Goal: Find specific page/section: Find specific page/section

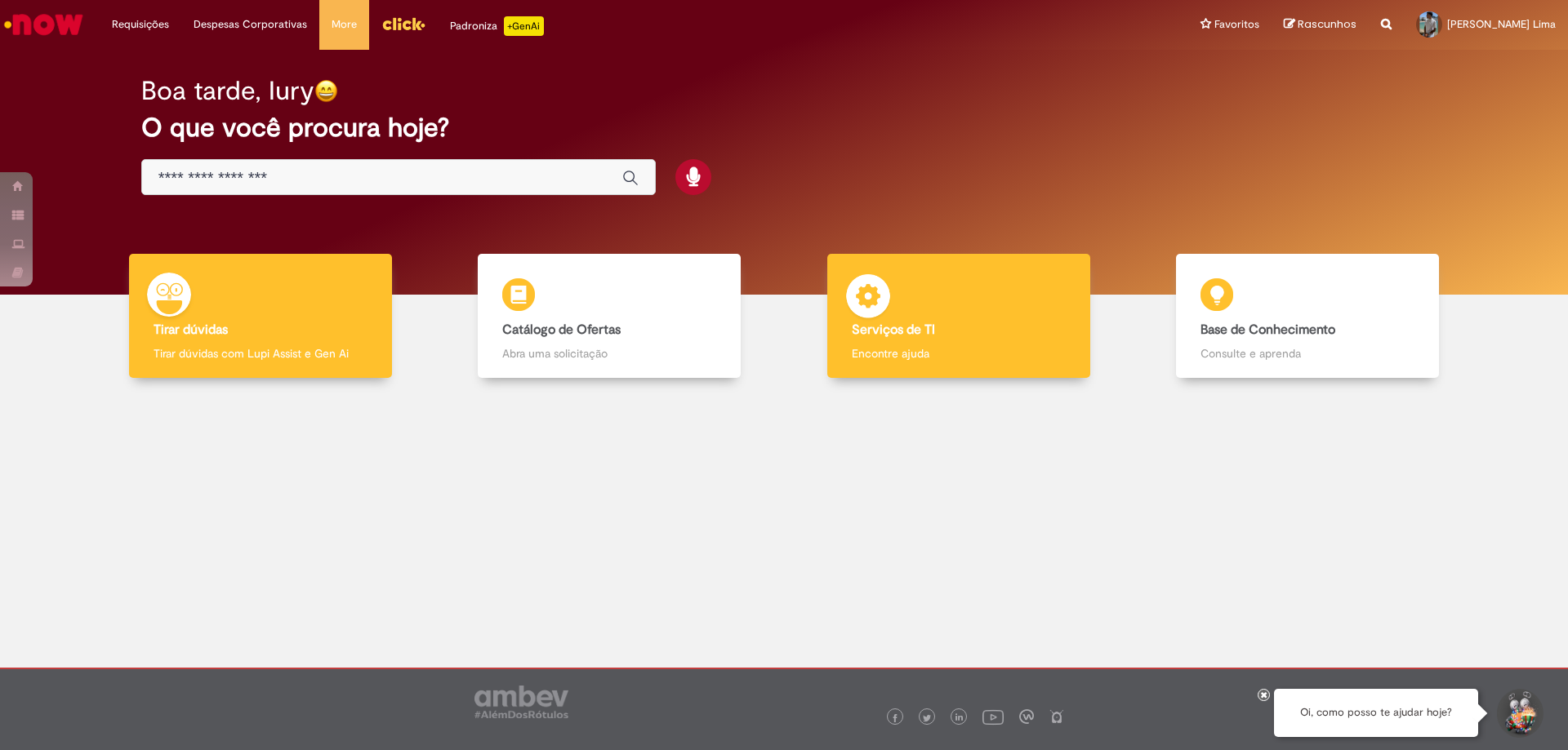
click at [939, 283] on div "Serviços de TI Serviços de TI Encontre ajuda" at bounding box center [958, 317] width 263 height 125
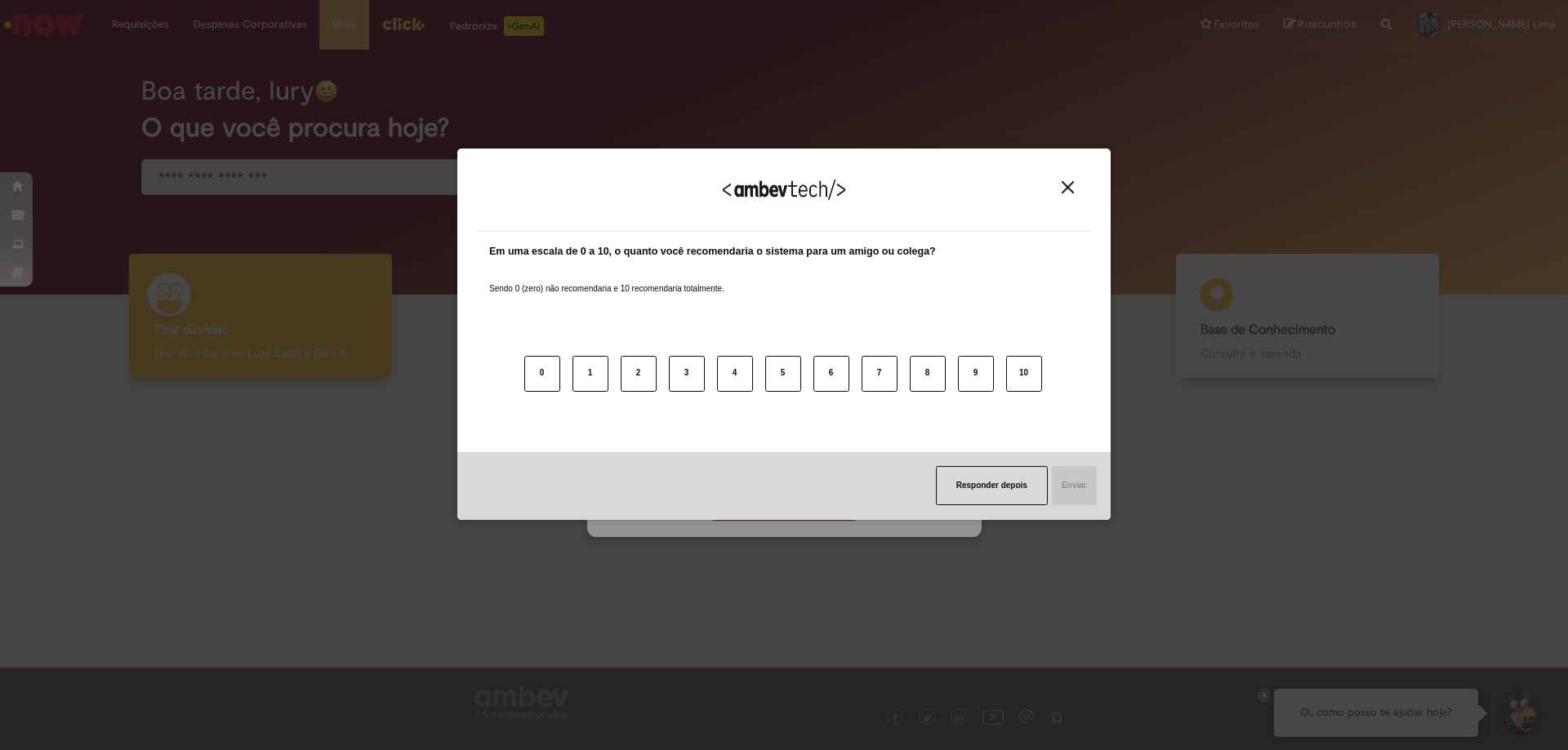
click at [1070, 182] on img "Close" at bounding box center [1067, 187] width 13 height 12
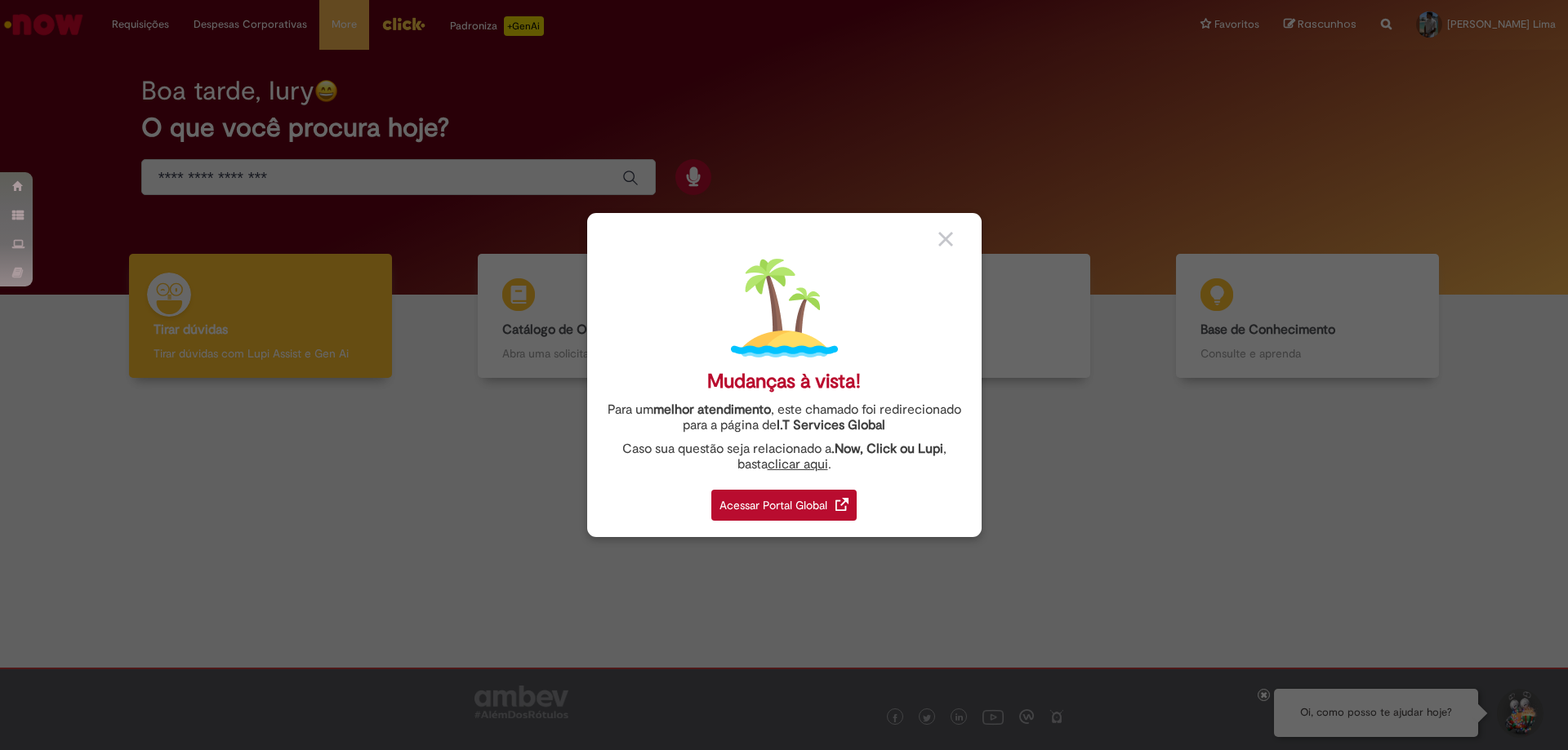
click at [740, 505] on div "Acessar Portal Global" at bounding box center [784, 505] width 145 height 31
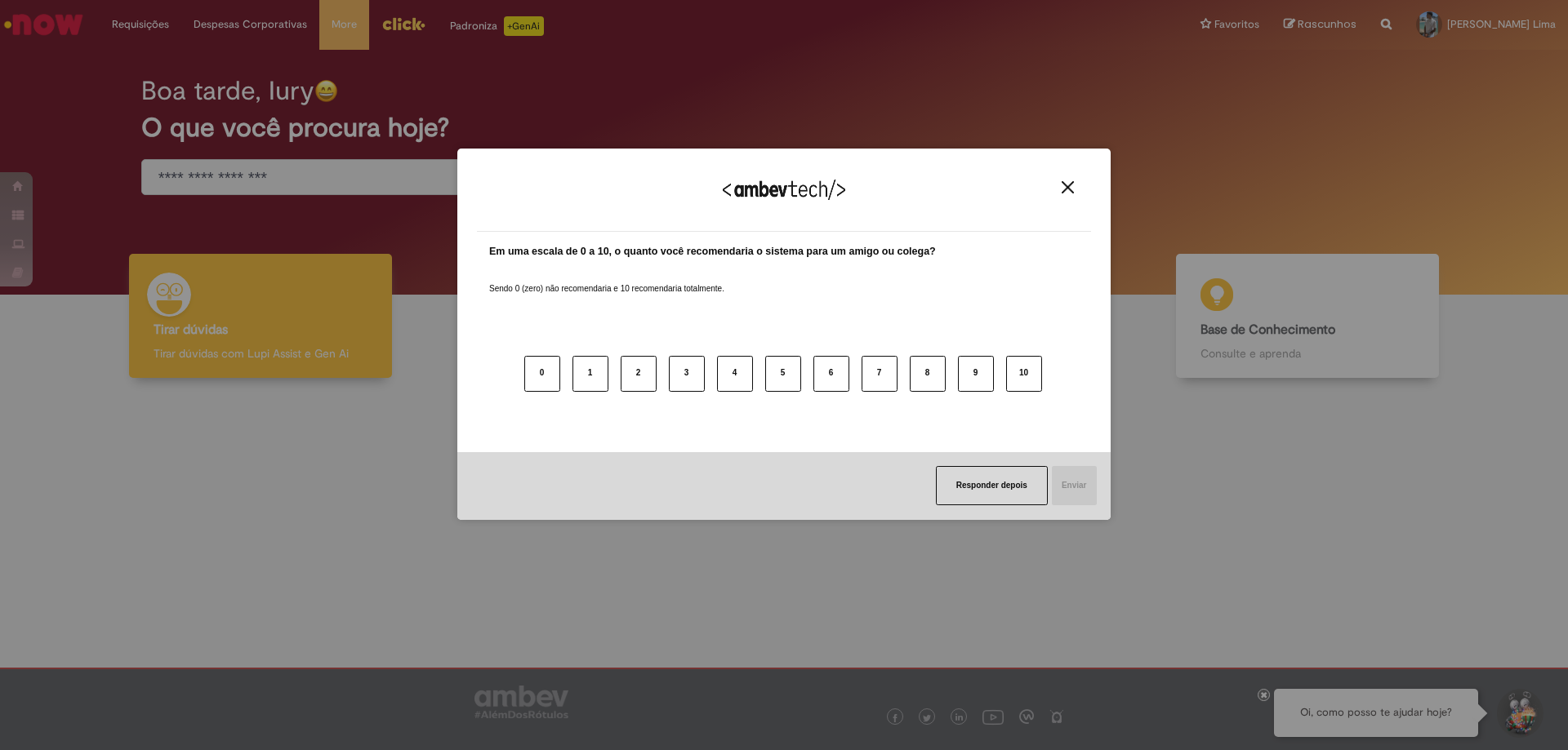
click at [1069, 197] on div "Agradecemos seu feedback!" at bounding box center [784, 200] width 614 height 63
click at [1065, 188] on img "Close" at bounding box center [1067, 187] width 13 height 12
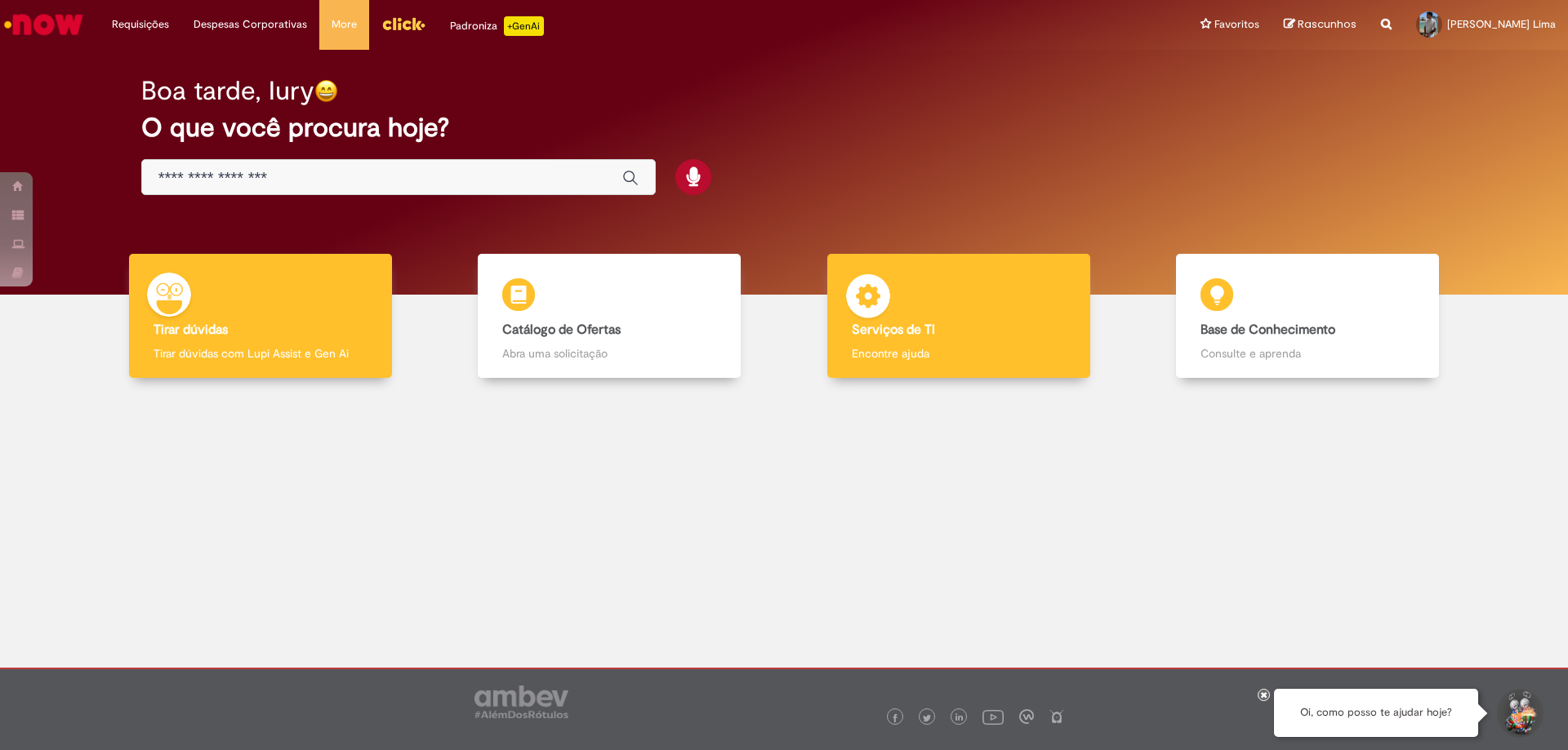
click at [1017, 284] on div "Serviços de TI Serviços de TI Encontre ajuda" at bounding box center [958, 317] width 263 height 125
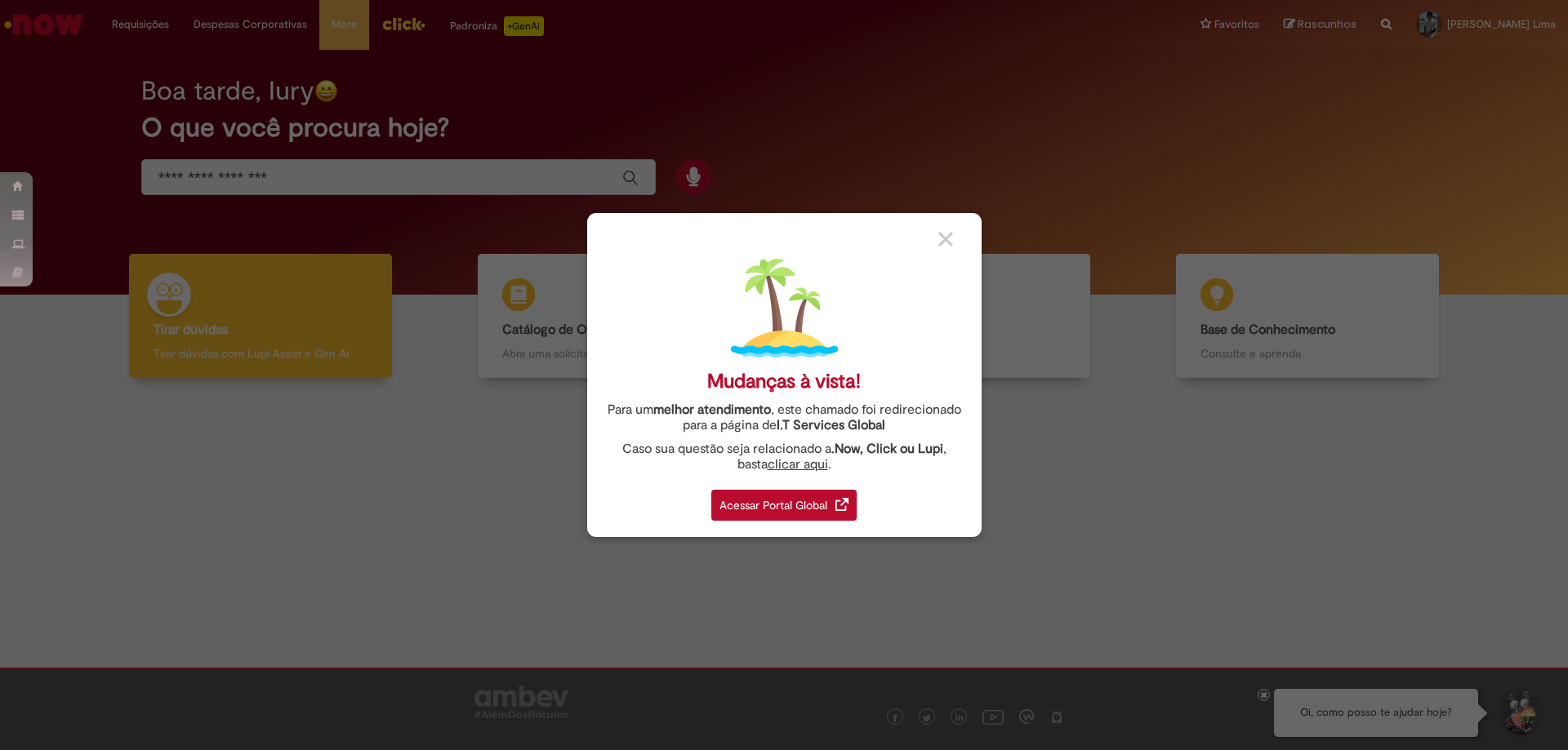
click at [771, 496] on div "Acessar Portal Global" at bounding box center [784, 505] width 145 height 31
